Goal: Check status

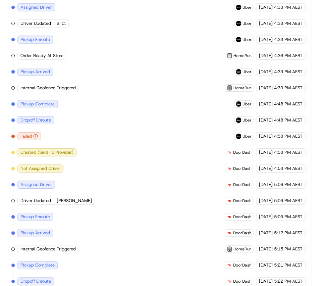
scroll to position [540, 0]
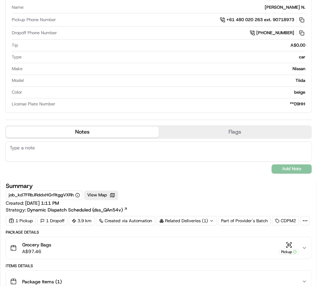
scroll to position [213, 0]
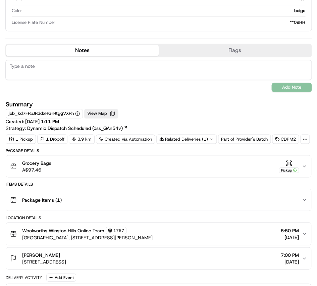
click at [301, 169] on icon "button" at bounding box center [303, 165] width 5 height 5
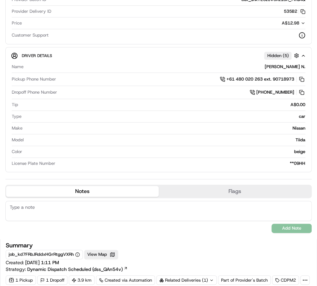
scroll to position [122, 0]
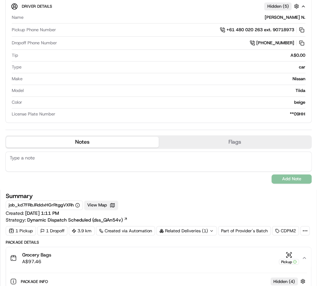
click at [103, 202] on button "View Map" at bounding box center [101, 204] width 34 height 9
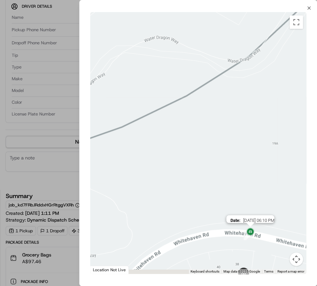
drag, startPoint x: 253, startPoint y: 259, endPoint x: 252, endPoint y: 224, distance: 34.9
click at [254, 228] on img at bounding box center [250, 231] width 11 height 11
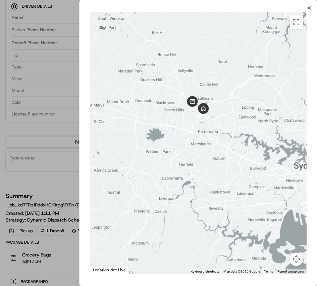
click at [311, 5] on div "Close ← Move left → Move right ↑ Move up ↓ Move down + Zoom in - Zoom out Home …" at bounding box center [198, 143] width 238 height 286
click at [310, 7] on icon "button" at bounding box center [308, 7] width 5 height 5
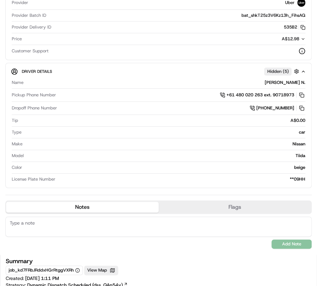
scroll to position [0, 0]
